Goal: Transaction & Acquisition: Book appointment/travel/reservation

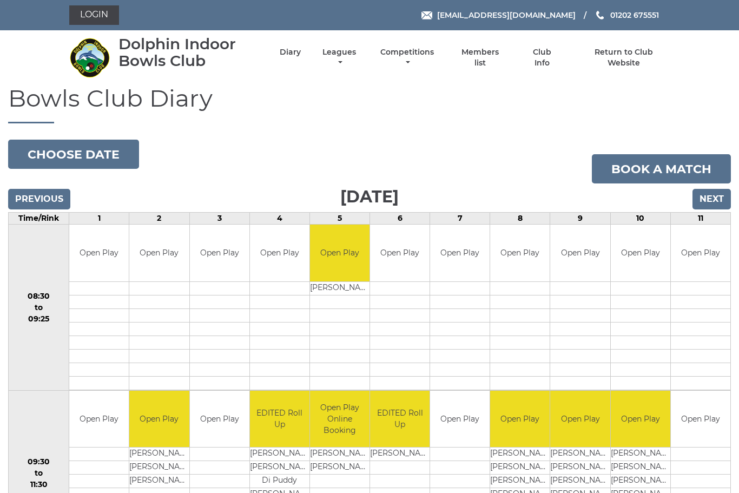
click at [661, 164] on link "Book a match" at bounding box center [661, 168] width 139 height 29
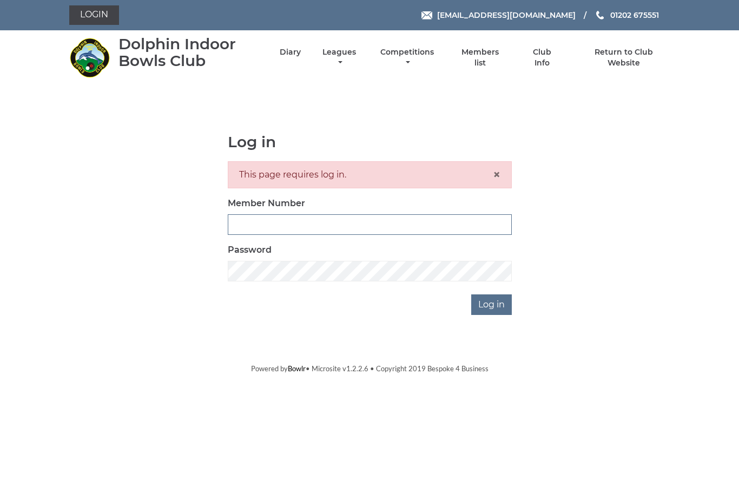
type input "3543"
click at [492, 304] on input "Log in" at bounding box center [491, 304] width 41 height 21
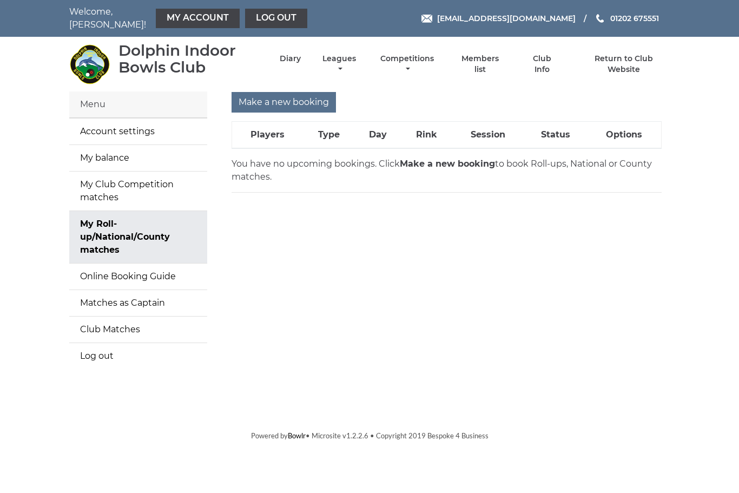
click at [295, 96] on input "Make a new booking" at bounding box center [283, 102] width 104 height 21
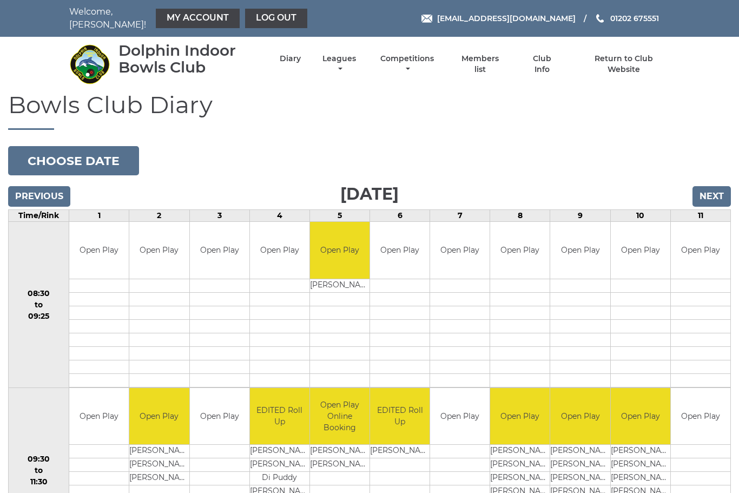
click at [722, 186] on input "Next" at bounding box center [711, 196] width 38 height 21
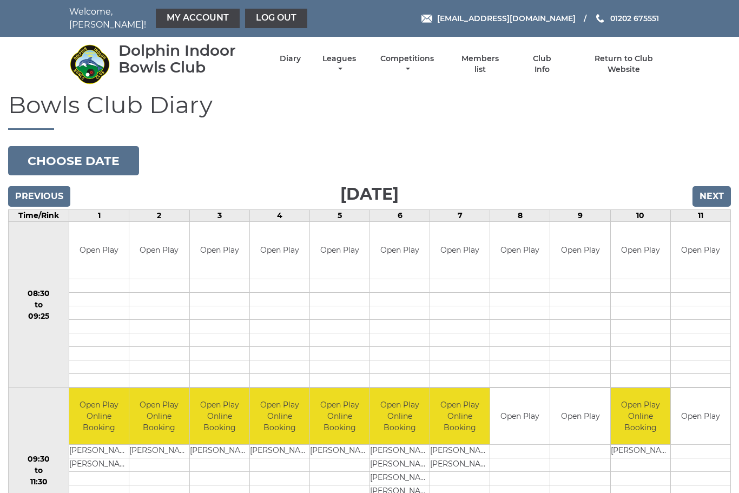
click at [726, 191] on input "Next" at bounding box center [711, 196] width 38 height 21
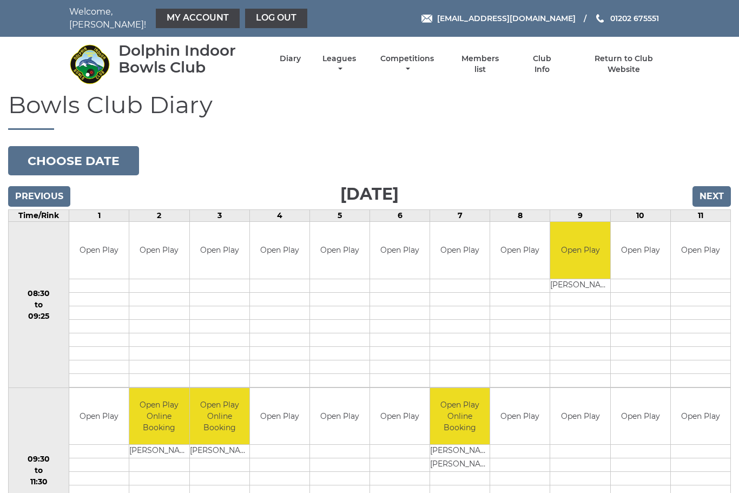
click at [720, 190] on input "Next" at bounding box center [711, 196] width 38 height 21
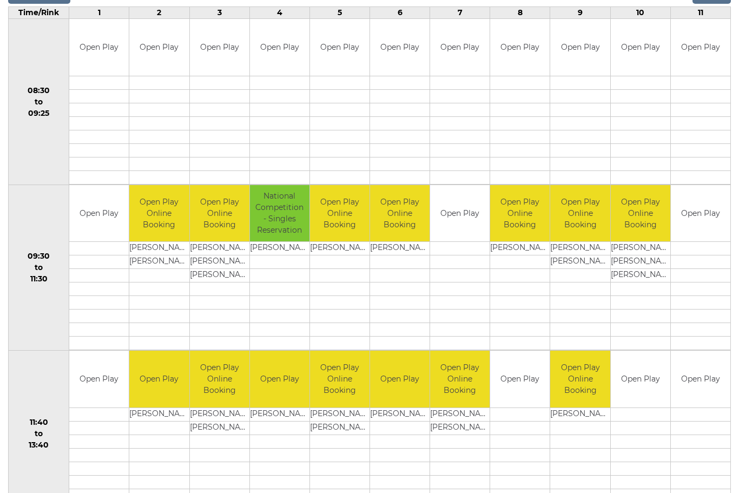
scroll to position [203, 0]
click at [0, 0] on link "Book slot" at bounding box center [0, 0] width 0 height 0
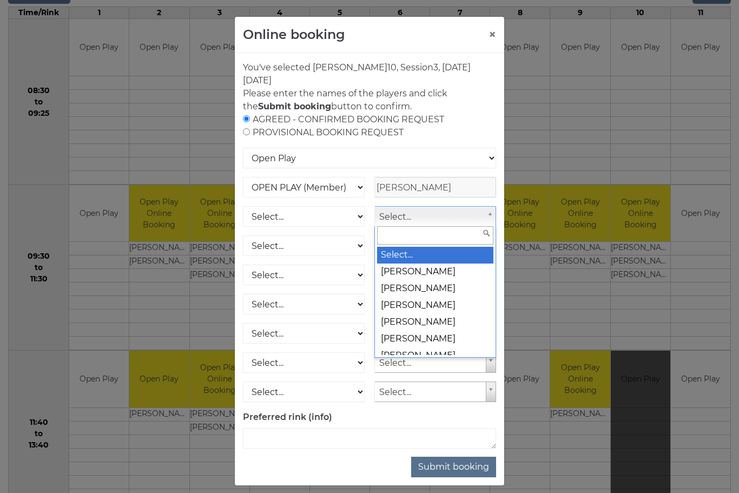
scroll to position [202, 0]
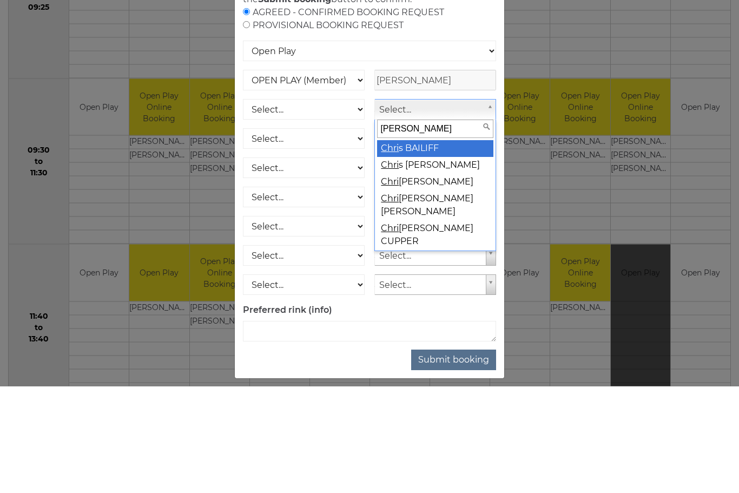
type input "[PERSON_NAME]"
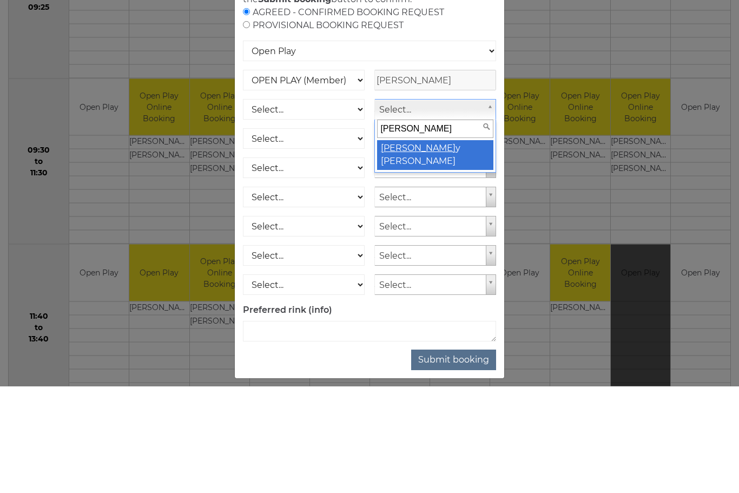
select select "1557"
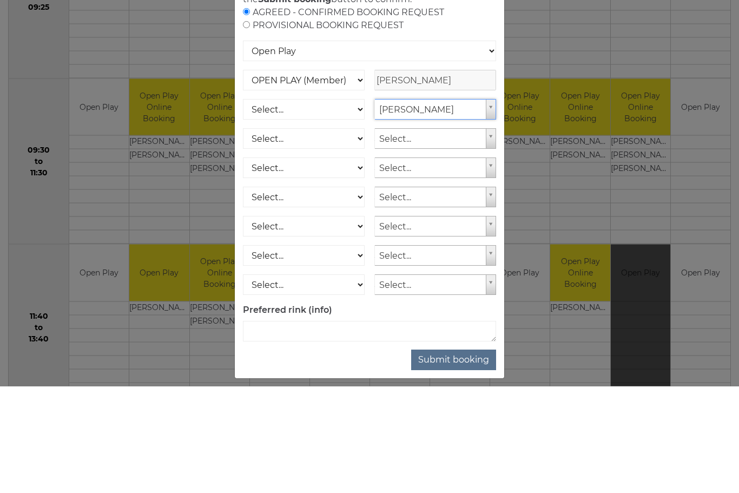
click at [458, 456] on button "Submit booking" at bounding box center [453, 466] width 85 height 21
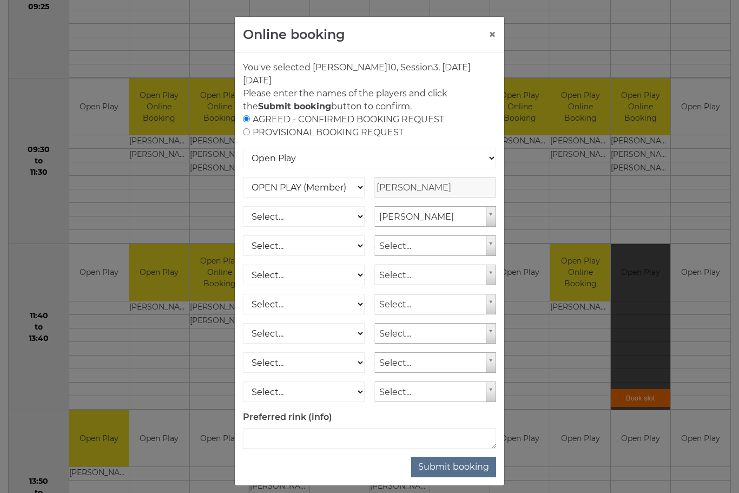
click at [462, 467] on button "Submit booking" at bounding box center [453, 466] width 85 height 21
click at [460, 469] on button "Submit booking" at bounding box center [453, 466] width 85 height 21
click at [359, 191] on select "OPEN PLAY (Member) SPOONS (Member) 16 - 30 Club (Member) National County (Membe…" at bounding box center [304, 187] width 122 height 21
click at [463, 465] on button "Submit booking" at bounding box center [453, 466] width 85 height 21
click at [281, 224] on select "Select... OPEN PLAY (Member) OPEN PLAY (Visitor) SPOONS (Member) SPOONS (Visito…" at bounding box center [304, 216] width 122 height 21
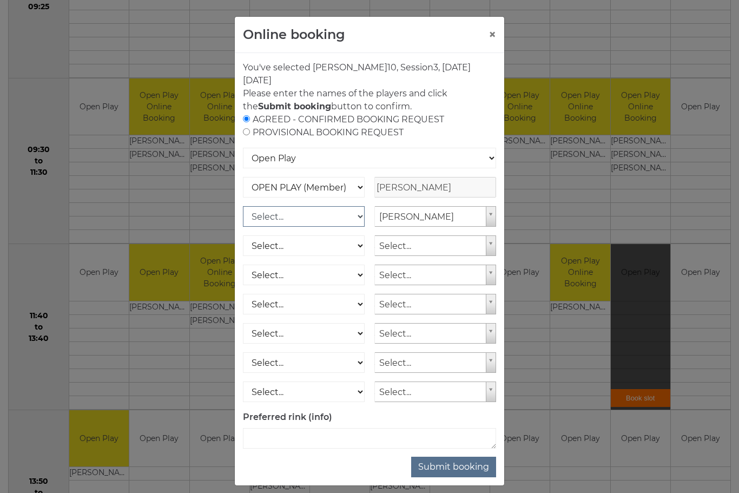
click at [273, 222] on select "Select... OPEN PLAY (Member) OPEN PLAY (Visitor) SPOONS (Member) SPOONS (Visito…" at bounding box center [304, 216] width 122 height 21
select select "1_12"
click at [462, 471] on button "Submit booking" at bounding box center [453, 466] width 85 height 21
